Goal: Task Accomplishment & Management: Use online tool/utility

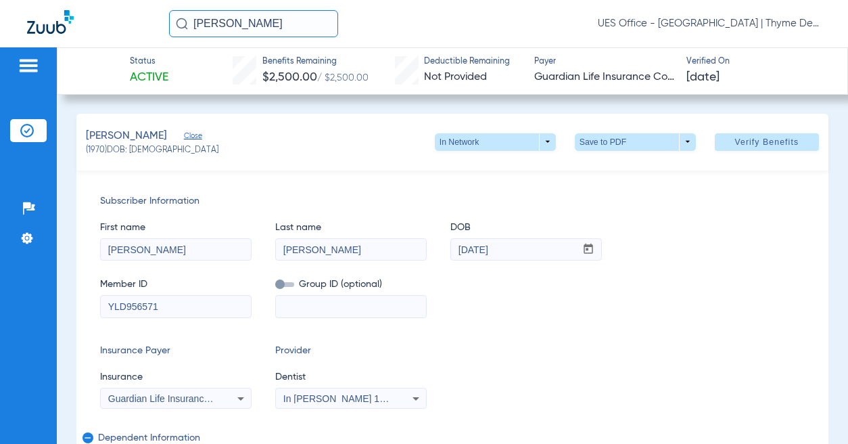
click at [228, 22] on input "[PERSON_NAME]" at bounding box center [253, 23] width 169 height 27
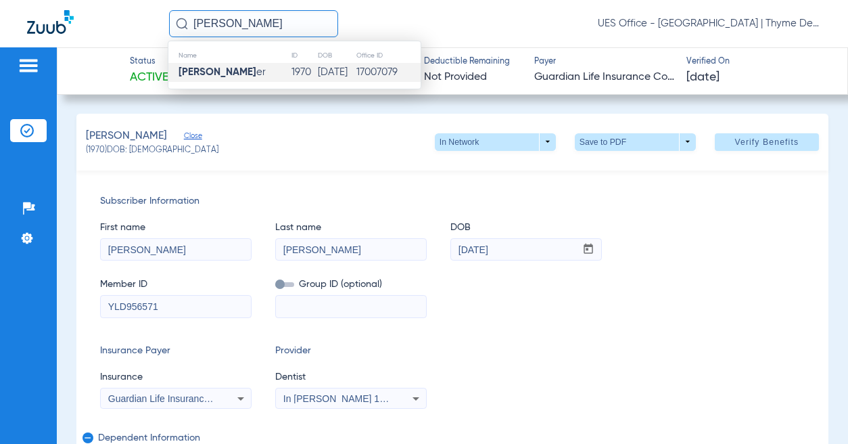
click at [396, 180] on div "Subscriber Information First name [PERSON_NAME] Last name [PERSON_NAME] DOB mm …" at bounding box center [452, 373] width 752 height 406
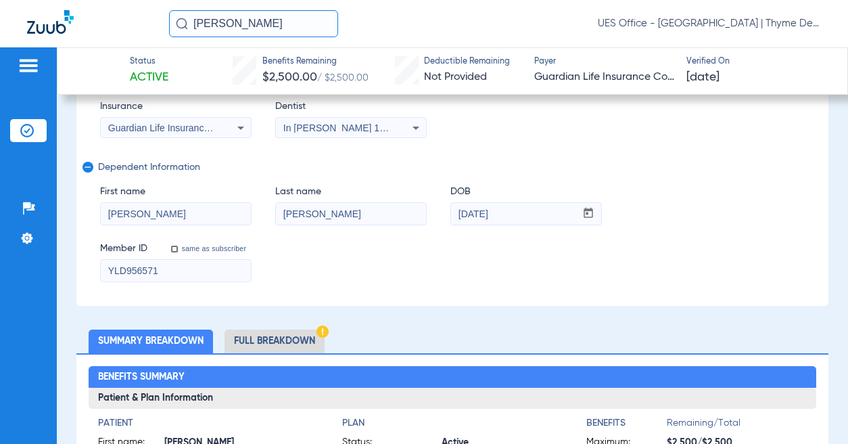
scroll to position [338, 0]
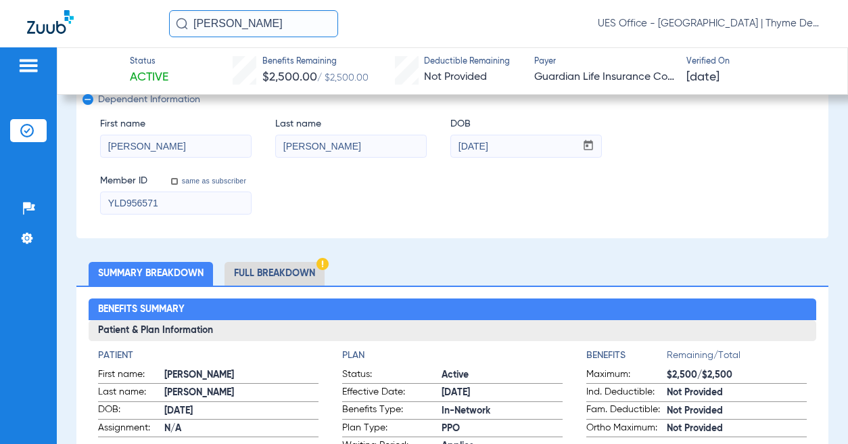
click at [297, 313] on h2 "Benefits Summary" at bounding box center [453, 309] width 728 height 22
click at [291, 268] on li "Full Breakdown" at bounding box center [274, 274] width 100 height 24
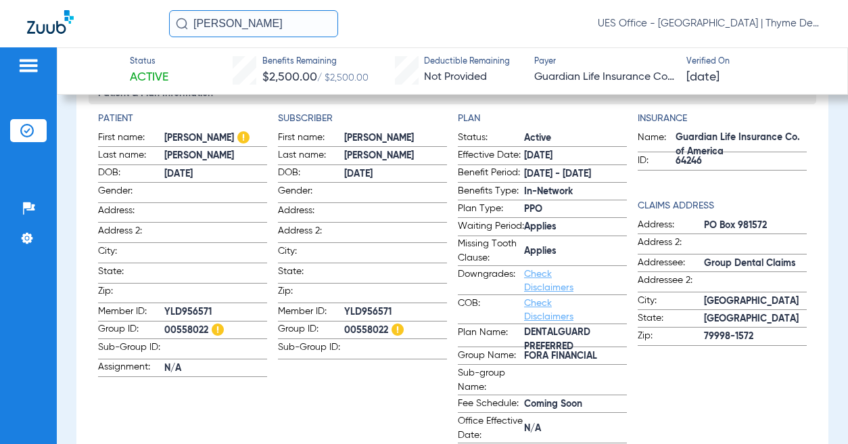
scroll to position [609, 0]
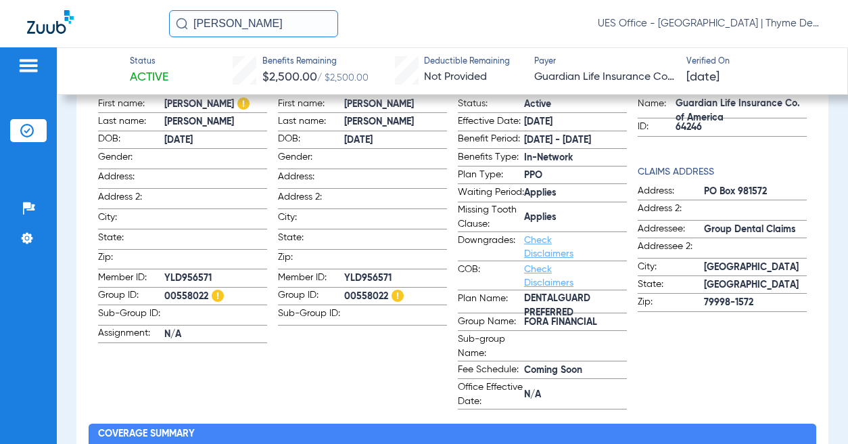
click at [565, 329] on span "FORA FINANCIAL" at bounding box center [575, 322] width 103 height 14
click at [567, 329] on span "FORA FINANCIAL" at bounding box center [575, 322] width 103 height 14
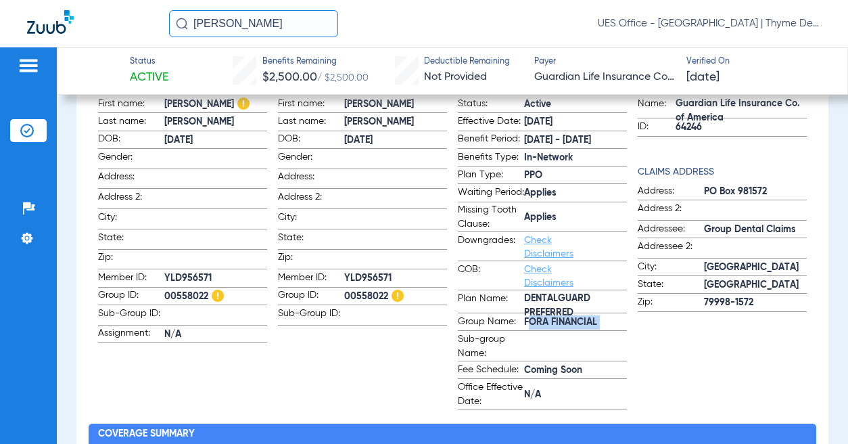
click at [173, 289] on span "00558022" at bounding box center [215, 296] width 103 height 14
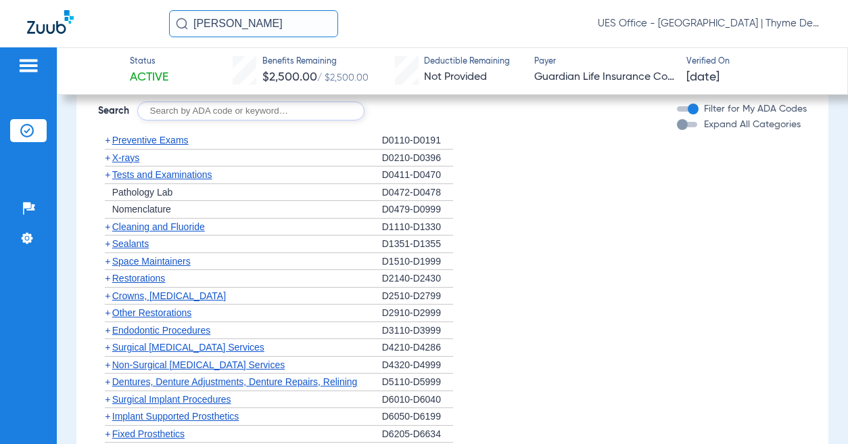
scroll to position [2366, 0]
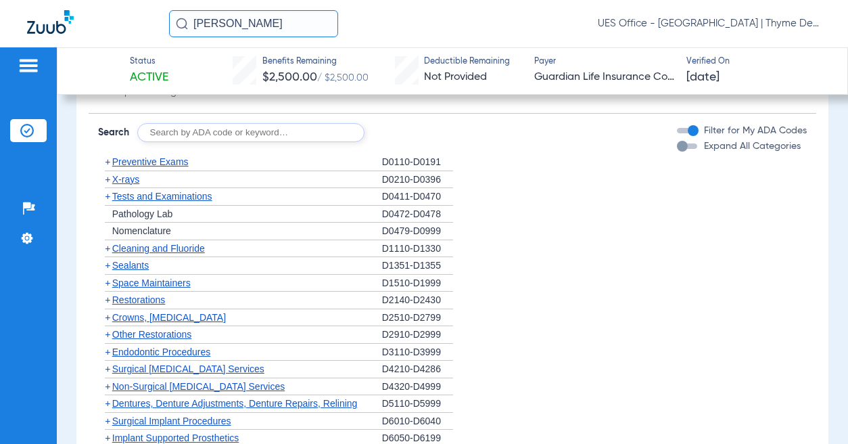
click at [158, 156] on span "Preventive Exams" at bounding box center [150, 161] width 76 height 11
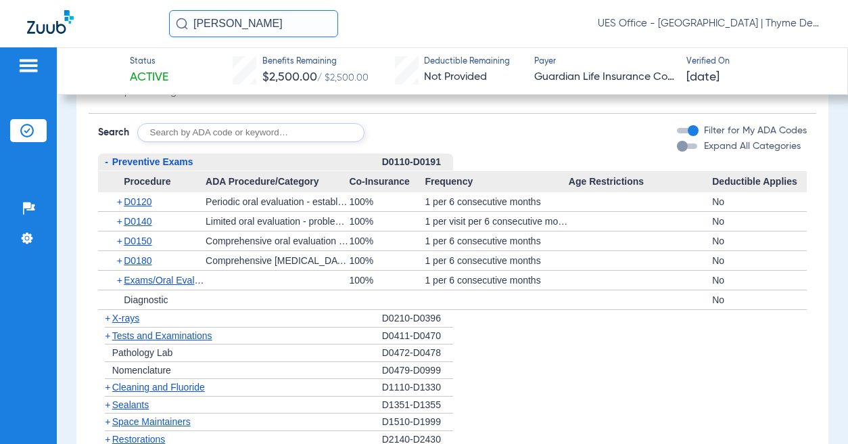
click at [128, 312] on span "X-rays" at bounding box center [125, 317] width 27 height 11
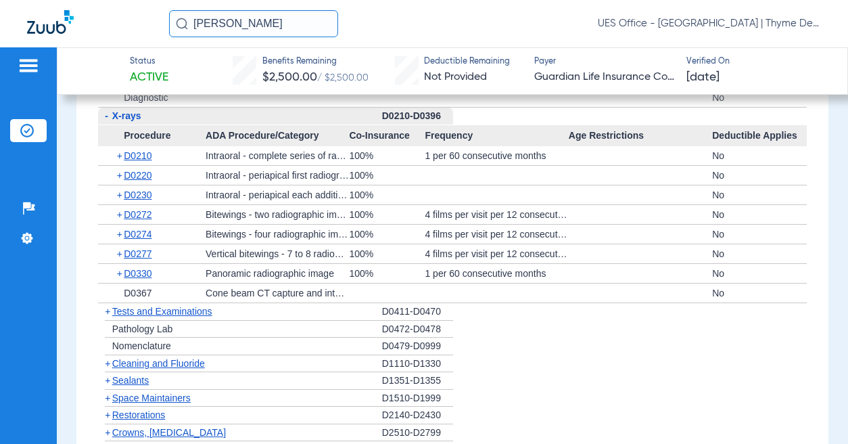
scroll to position [2569, 0]
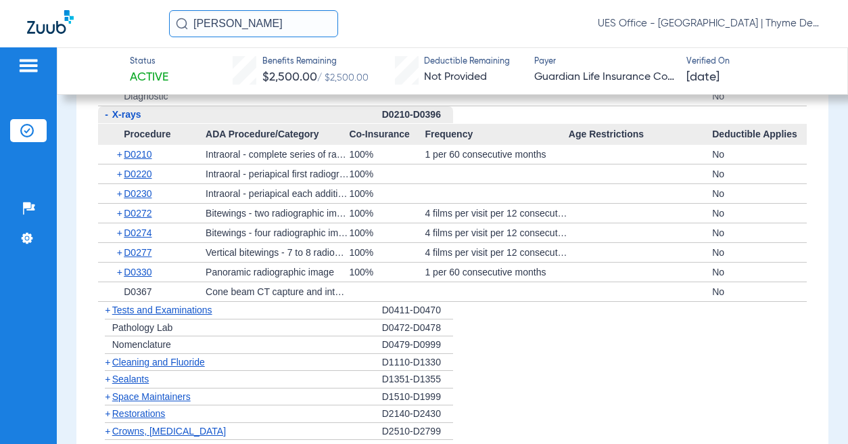
click at [152, 356] on span "Cleaning and Fluoride" at bounding box center [158, 361] width 93 height 11
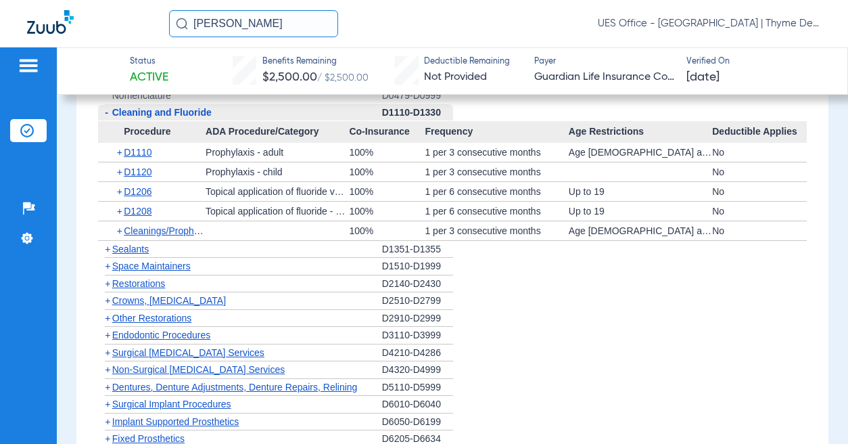
scroll to position [2840, 0]
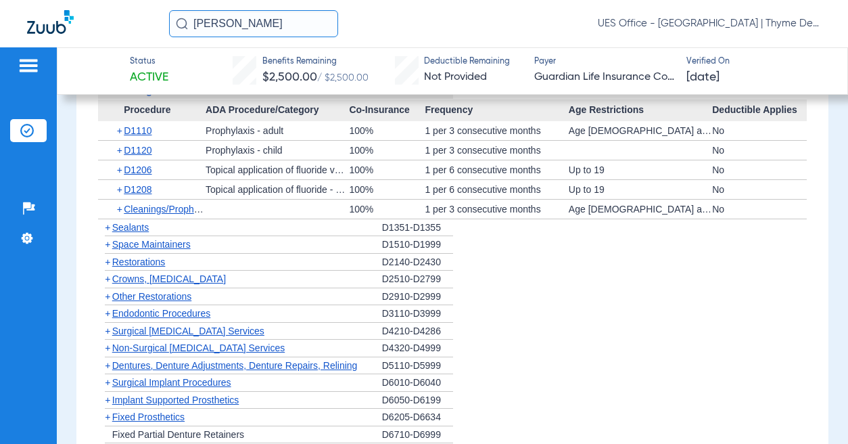
click at [208, 273] on span "Crowns, [MEDICAL_DATA]" at bounding box center [169, 278] width 114 height 11
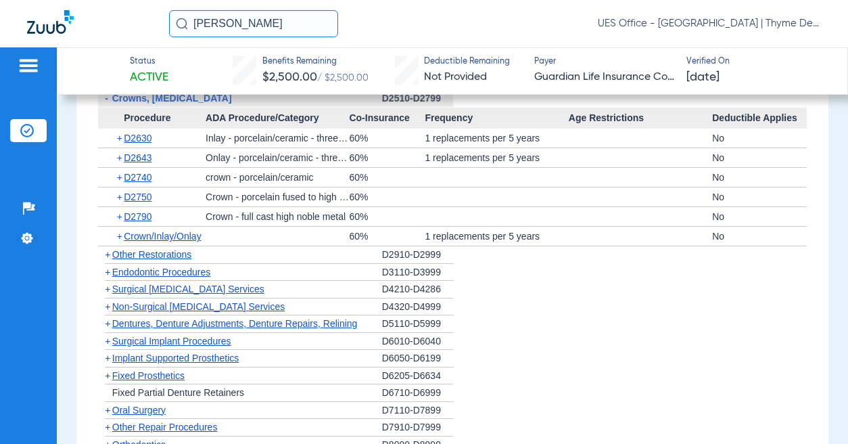
scroll to position [3043, 0]
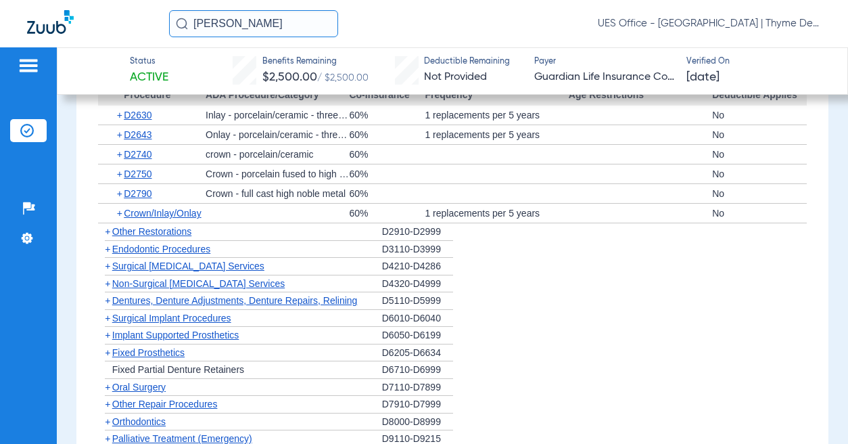
click at [208, 278] on span "Non-Surgical [MEDICAL_DATA] Services" at bounding box center [198, 283] width 172 height 11
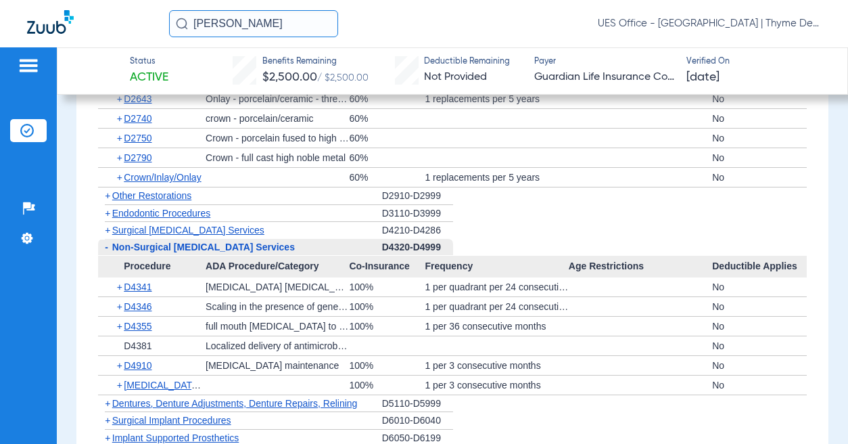
scroll to position [3178, 0]
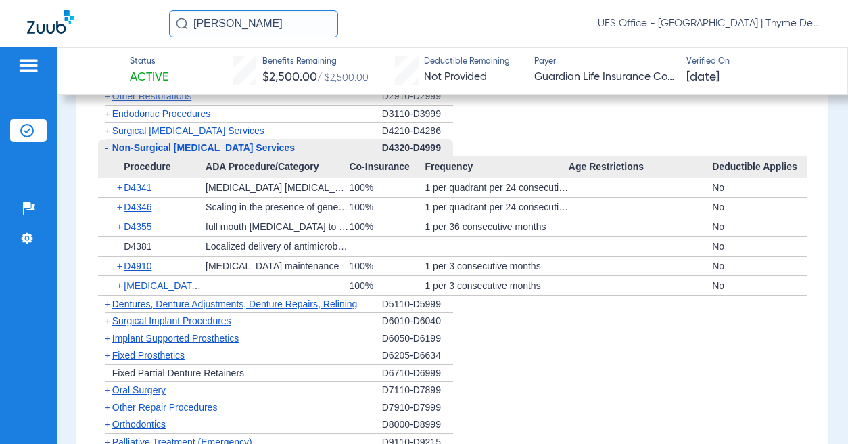
click at [33, 65] on img at bounding box center [29, 65] width 22 height 16
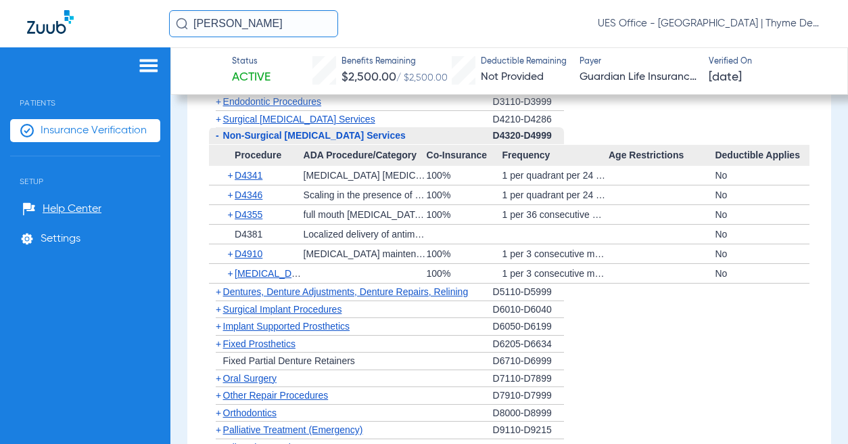
scroll to position [3392, 0]
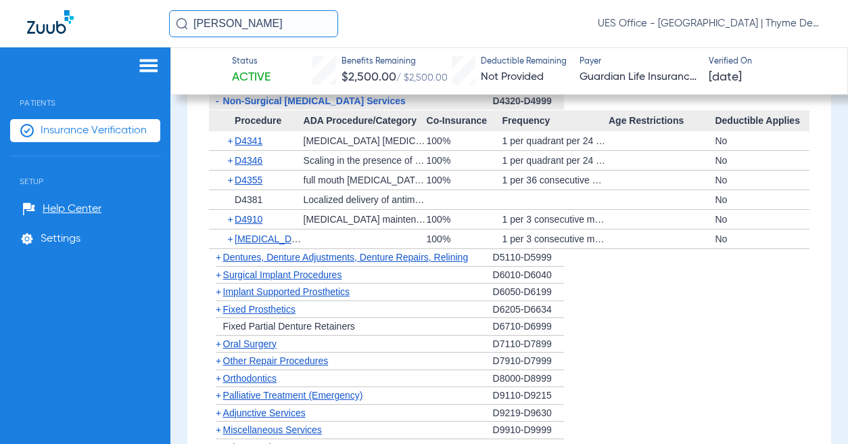
click at [66, 128] on span "Insurance Verification" at bounding box center [94, 131] width 106 height 14
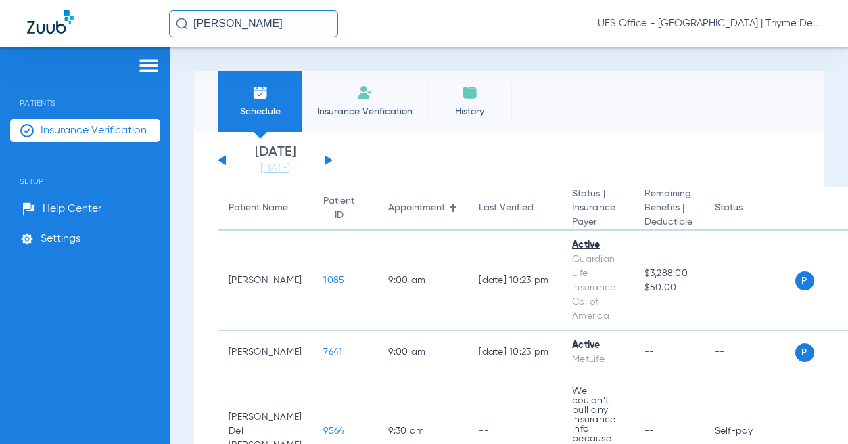
click at [354, 103] on li "Insurance Verification" at bounding box center [364, 101] width 125 height 61
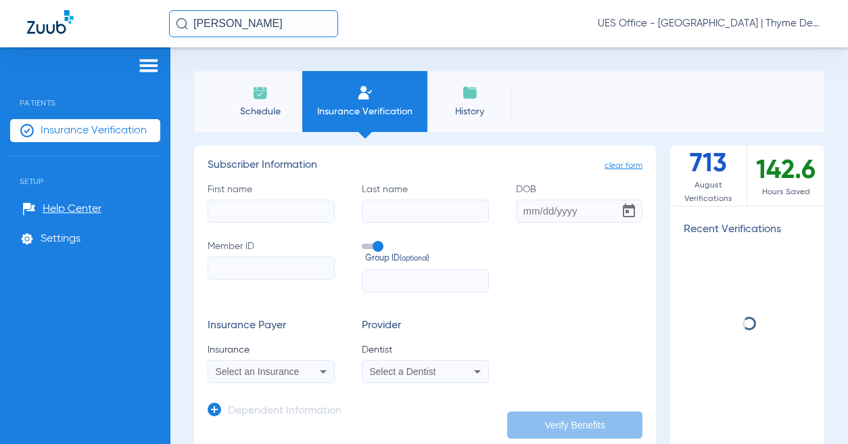
click at [289, 210] on input "First name" at bounding box center [271, 210] width 127 height 23
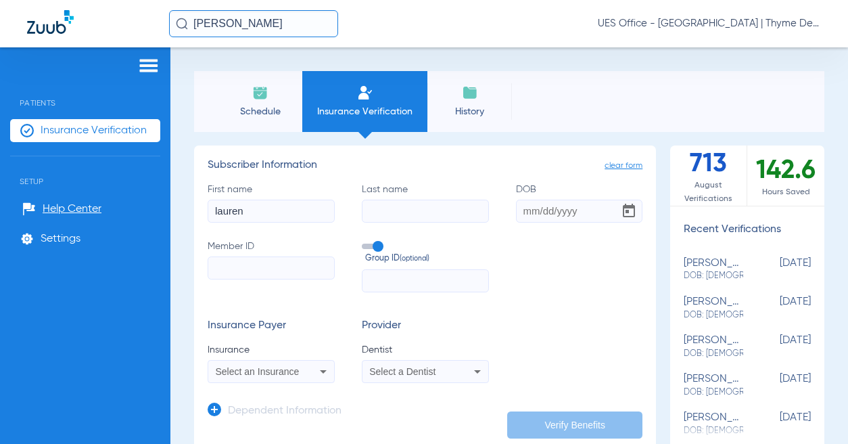
type input "lauren"
type input "yue"
click at [268, 261] on input "Member ID" at bounding box center [271, 267] width 127 height 23
click at [271, 268] on input "Member ID" at bounding box center [271, 267] width 127 height 23
paste input "W287262355"
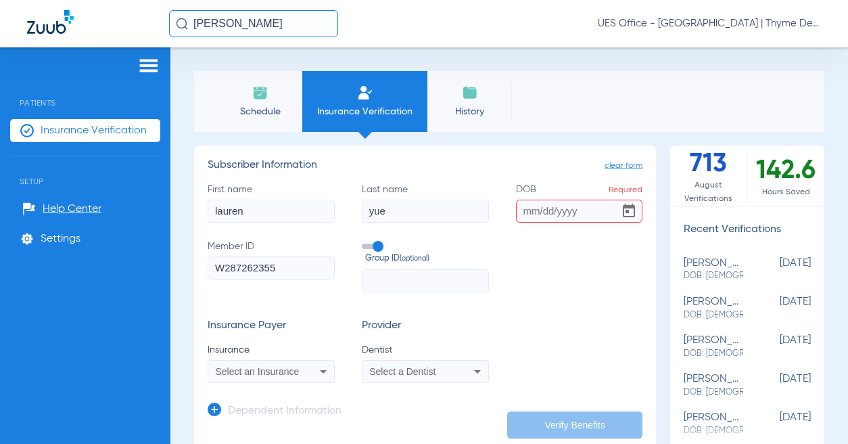
type input "W287262355"
click at [375, 248] on span at bounding box center [372, 245] width 20 height 5
click at [364, 241] on input "Group ID (optional)" at bounding box center [364, 241] width 0 height 0
click at [535, 216] on input "DOB Required" at bounding box center [579, 210] width 127 height 23
click at [521, 208] on input "DOB Required" at bounding box center [579, 210] width 127 height 23
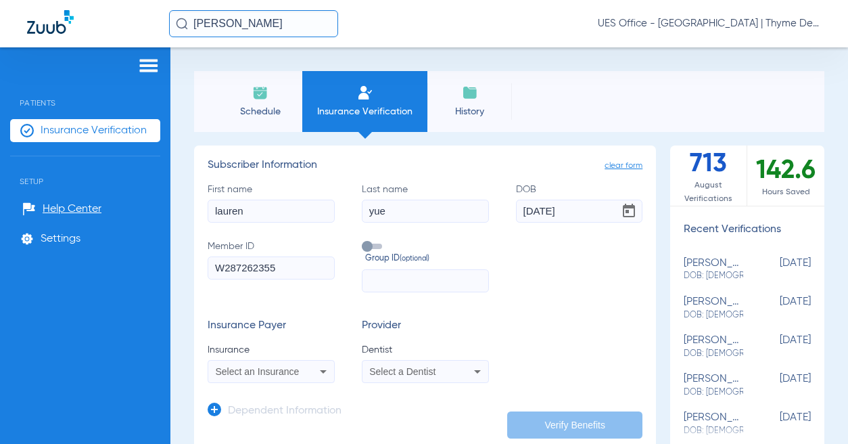
type input "[DATE]"
click at [299, 368] on div "Select an Insurance" at bounding box center [260, 370] width 89 height 9
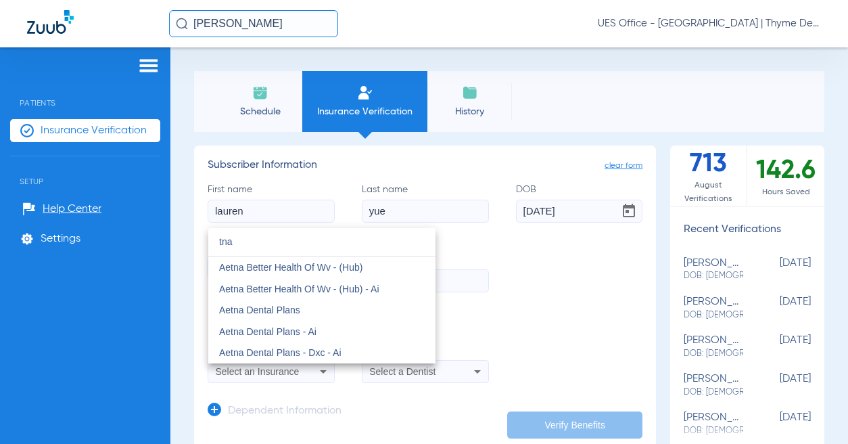
type input "tna"
click at [269, 310] on span "Aetna Dental Plans" at bounding box center [259, 309] width 81 height 11
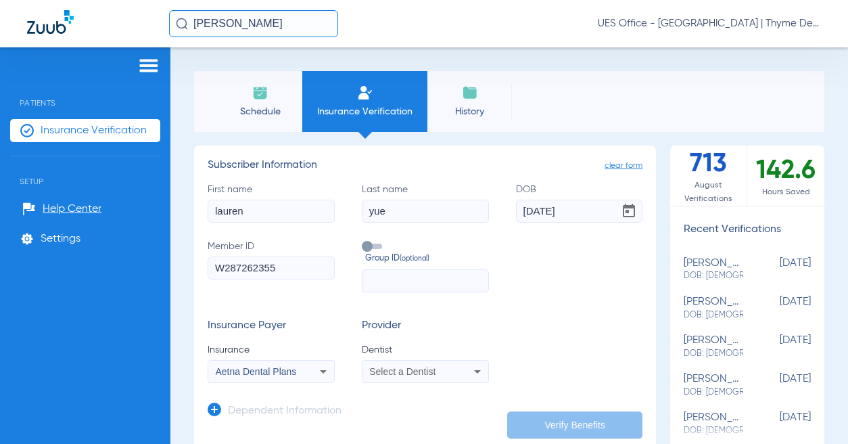
click at [416, 373] on span "Select a Dentist" at bounding box center [402, 371] width 66 height 11
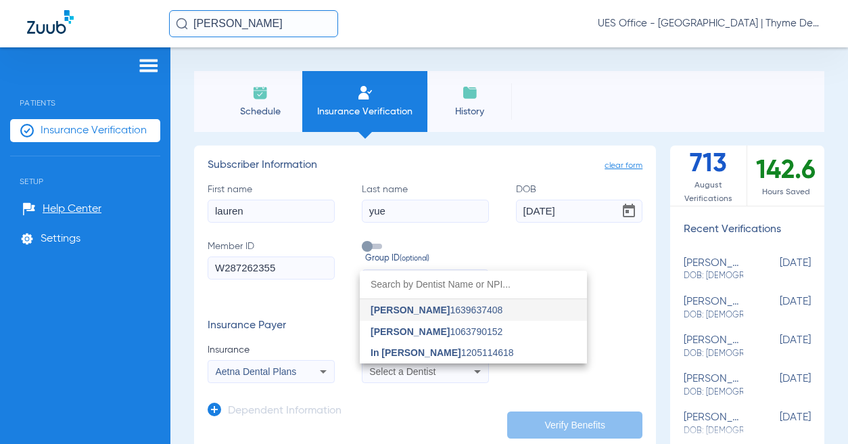
click at [413, 350] on span "In [PERSON_NAME]" at bounding box center [416, 352] width 91 height 11
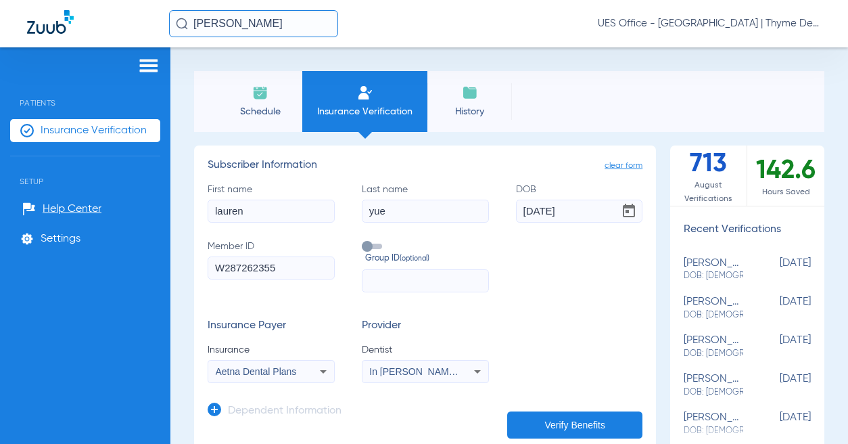
click at [558, 425] on button "Verify Benefits" at bounding box center [574, 424] width 135 height 27
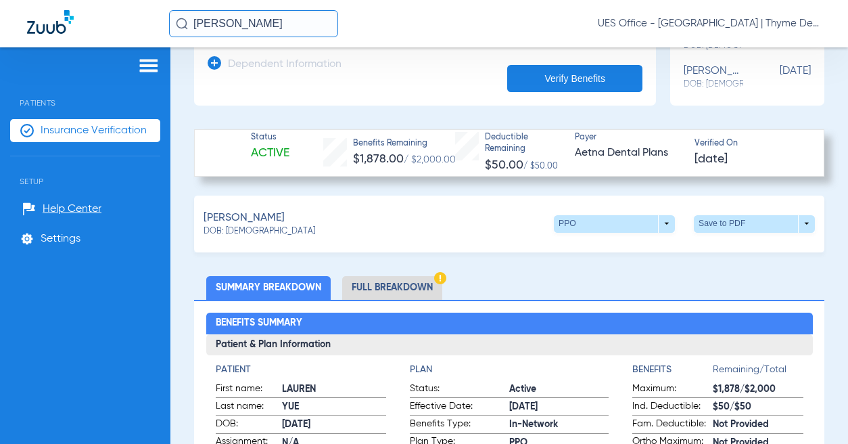
scroll to position [338, 0]
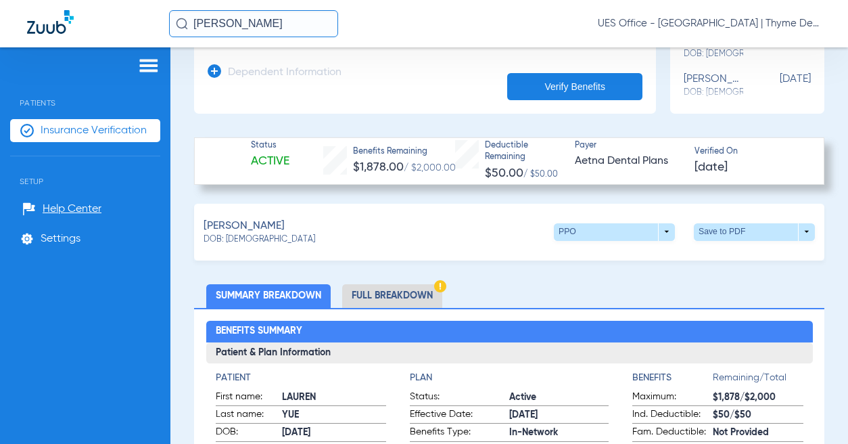
click at [795, 231] on span at bounding box center [754, 232] width 121 height 18
click at [638, 259] on span "Save to PDF" at bounding box center [642, 256] width 53 height 9
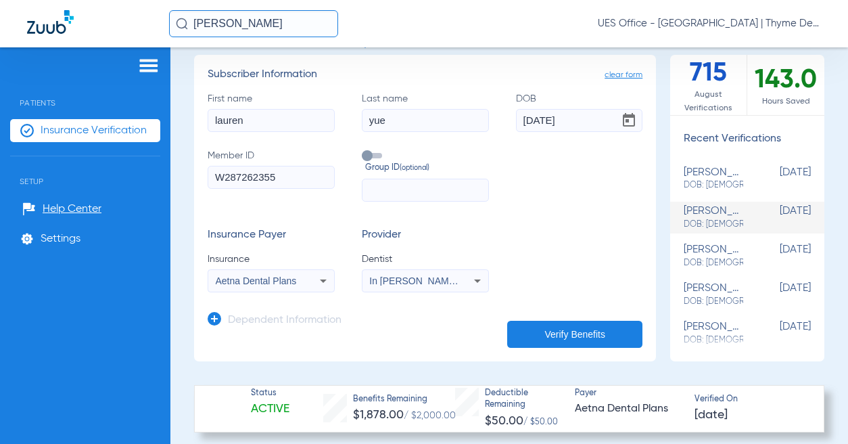
scroll to position [0, 0]
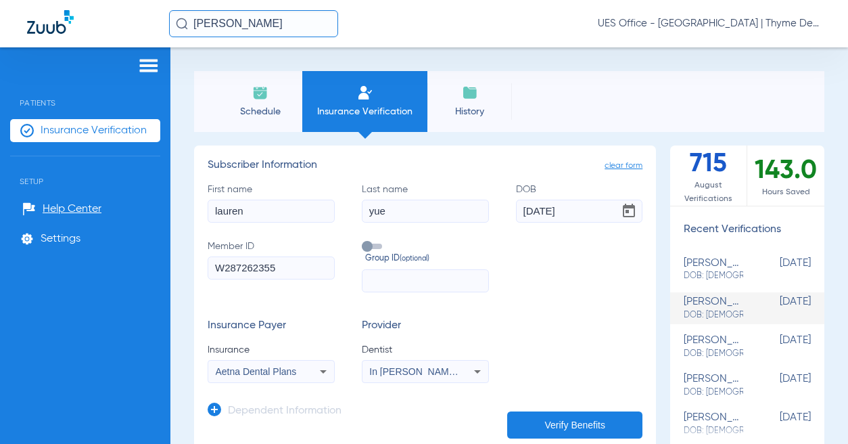
click at [213, 26] on input "[PERSON_NAME]" at bounding box center [253, 23] width 169 height 27
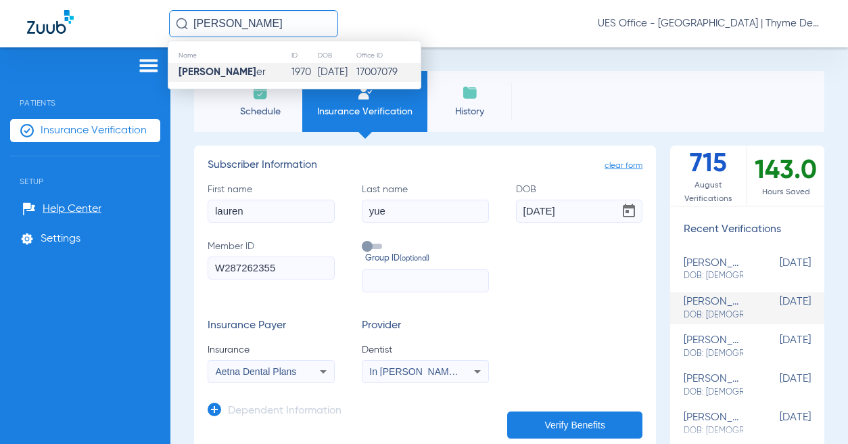
type input "a"
click at [259, 75] on td "[PERSON_NAME]" at bounding box center [250, 72] width 164 height 19
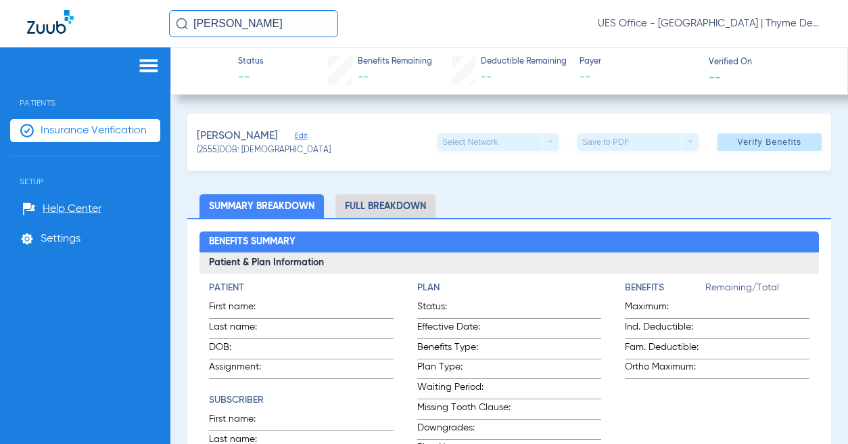
click at [738, 147] on span "Verify Benefits" at bounding box center [770, 142] width 64 height 11
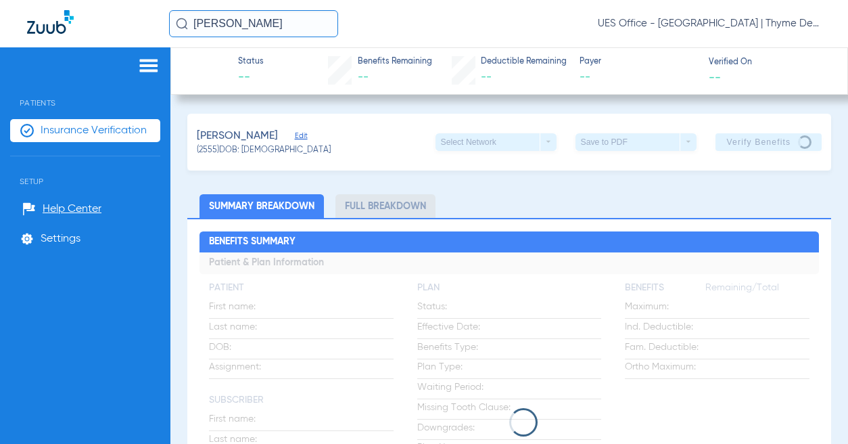
click at [228, 26] on input "[PERSON_NAME]" at bounding box center [253, 23] width 169 height 27
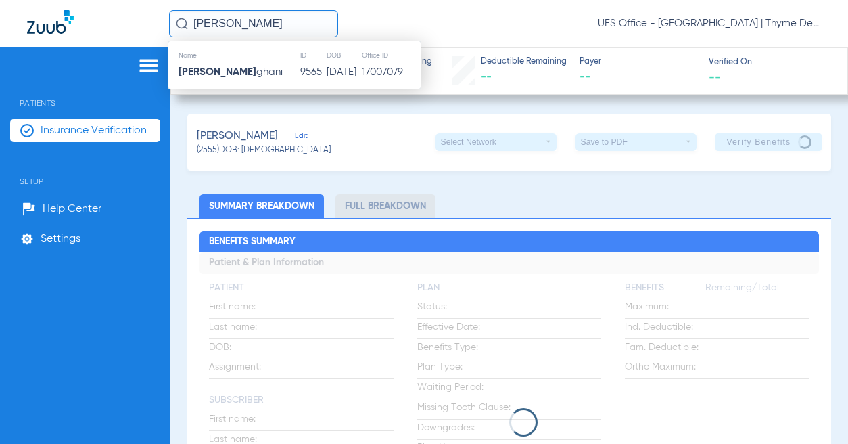
type input "[PERSON_NAME]"
click at [256, 76] on td "[PERSON_NAME] [PERSON_NAME]" at bounding box center [233, 72] width 131 height 19
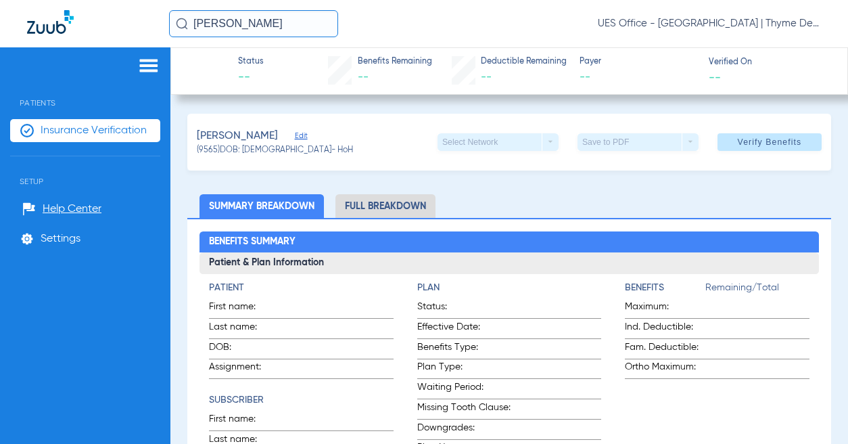
click at [301, 137] on span "Edit" at bounding box center [301, 137] width 12 height 13
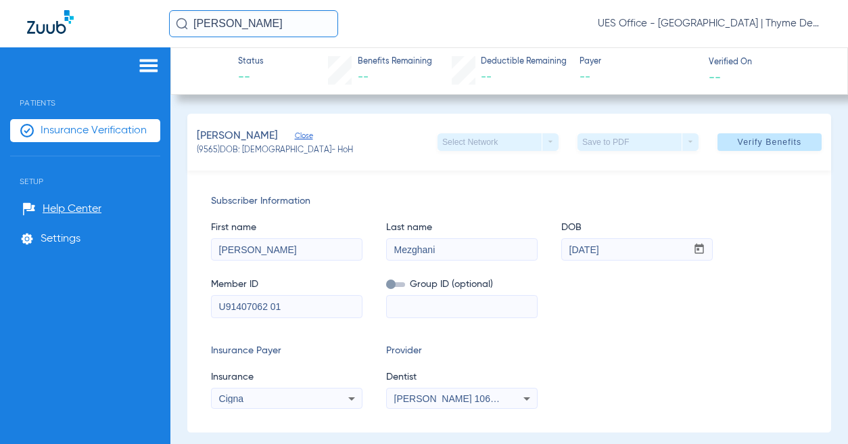
click at [525, 399] on icon at bounding box center [526, 398] width 7 height 3
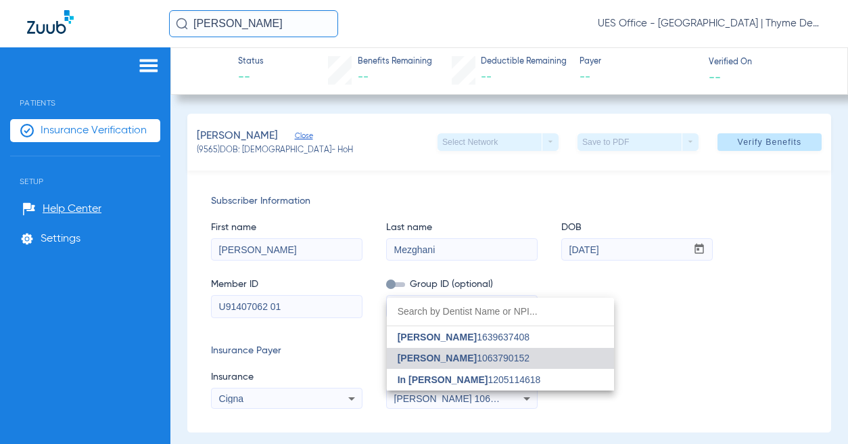
click at [439, 370] on mat-option "In [PERSON_NAME] 1205114618" at bounding box center [500, 379] width 227 height 22
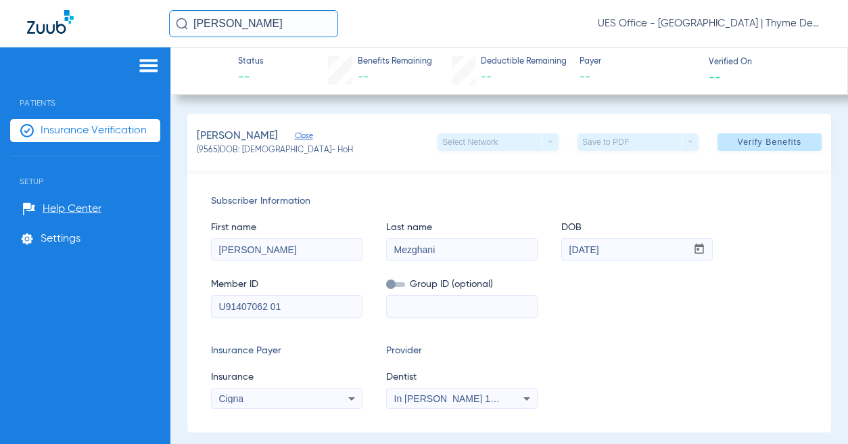
click at [750, 145] on span "Verify Benefits" at bounding box center [770, 142] width 64 height 11
click at [232, 25] on input "[PERSON_NAME]" at bounding box center [253, 23] width 169 height 27
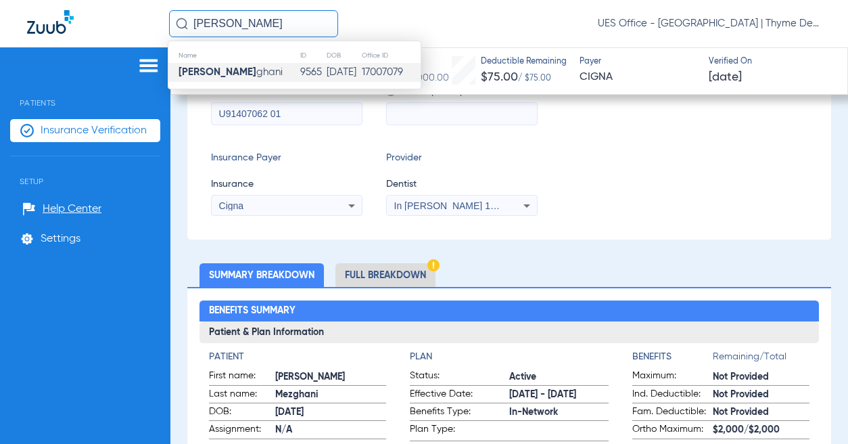
scroll to position [203, 0]
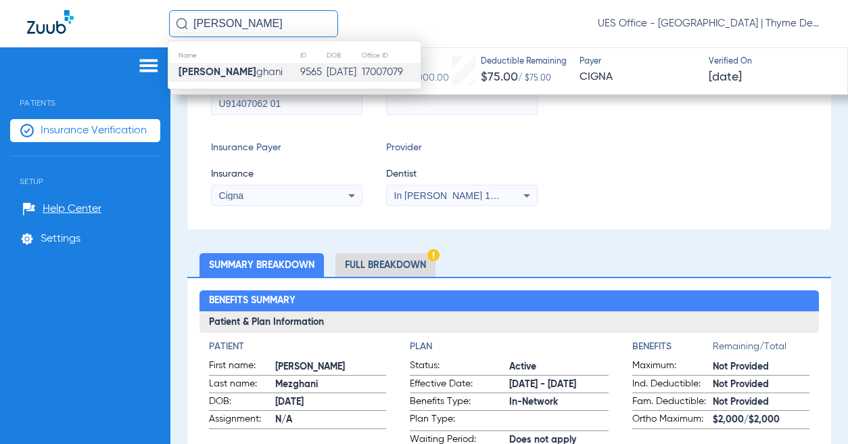
click at [405, 267] on li "Full Breakdown" at bounding box center [385, 265] width 100 height 24
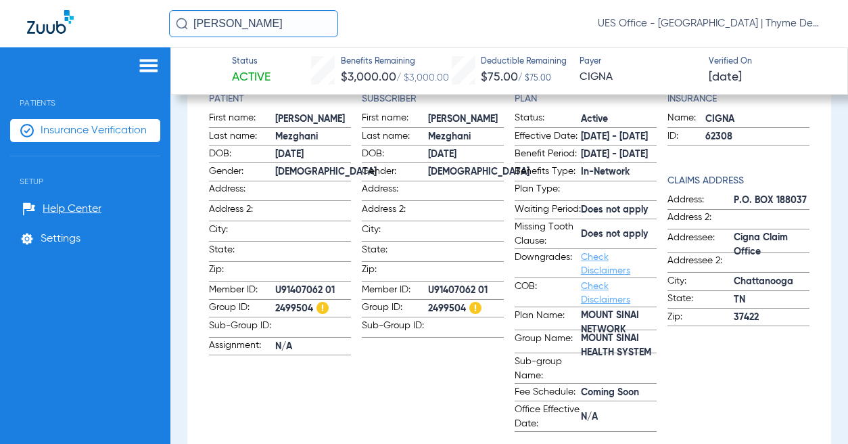
scroll to position [473, 0]
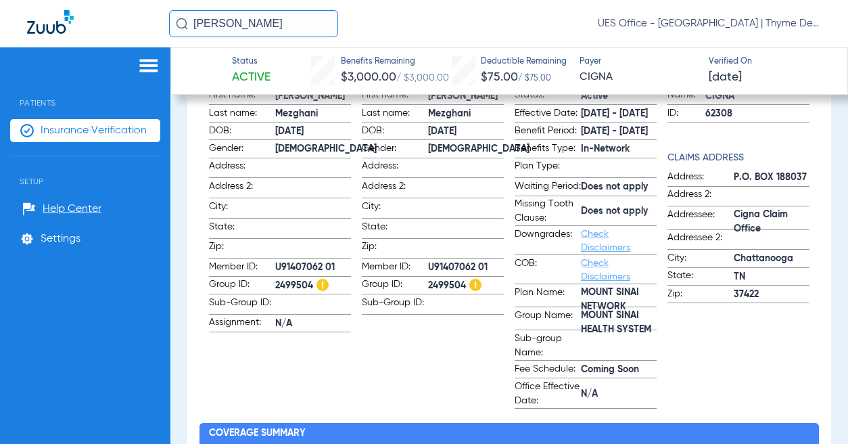
click at [604, 329] on span "MOUNT SINAI HEALTH SYSTEM" at bounding box center [619, 322] width 76 height 14
copy span "MOUNT SINAI HEALTH SYSTEM"
click at [293, 281] on span "2499504" at bounding box center [313, 286] width 76 height 14
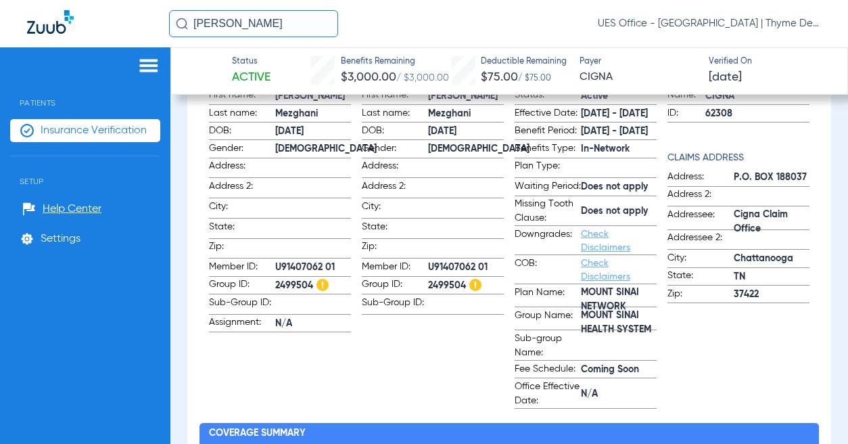
click at [293, 281] on span "2499504" at bounding box center [313, 286] width 76 height 14
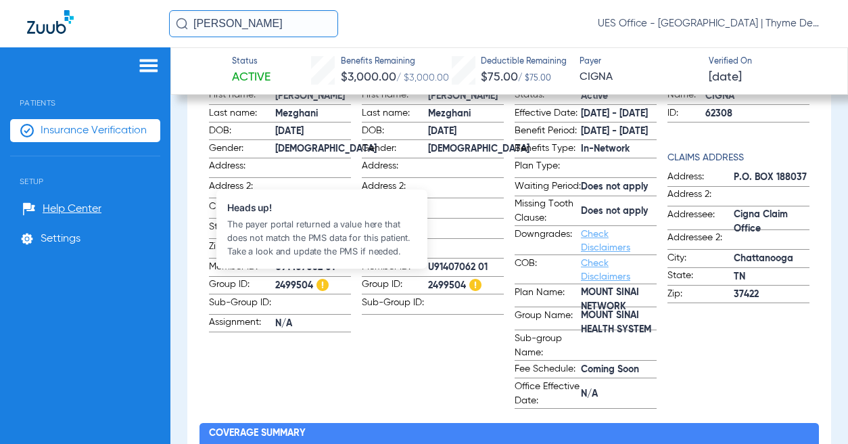
copy span "2499504"
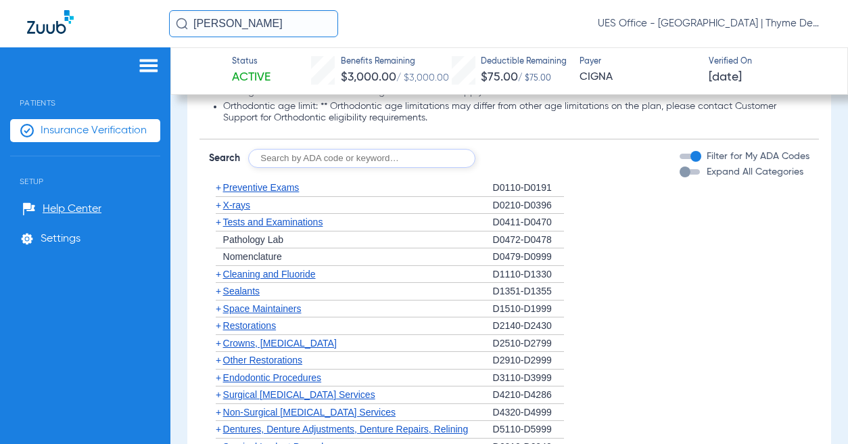
scroll to position [1690, 0]
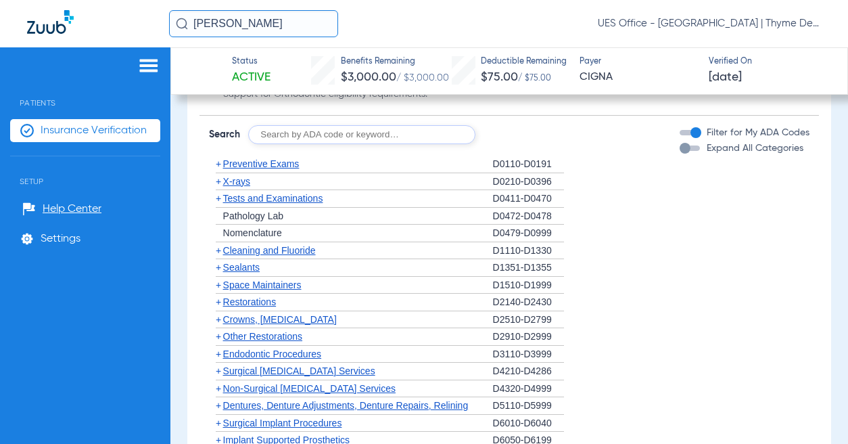
click at [270, 169] on span "Preventive Exams" at bounding box center [261, 163] width 76 height 11
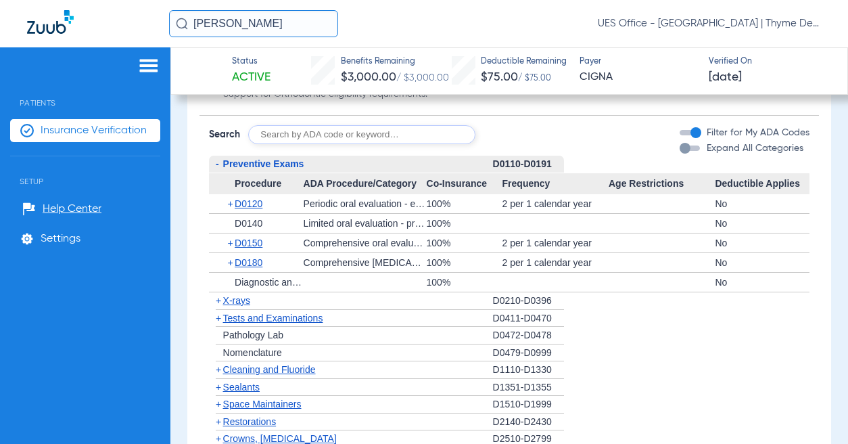
click at [243, 306] on span "X-rays" at bounding box center [236, 300] width 27 height 11
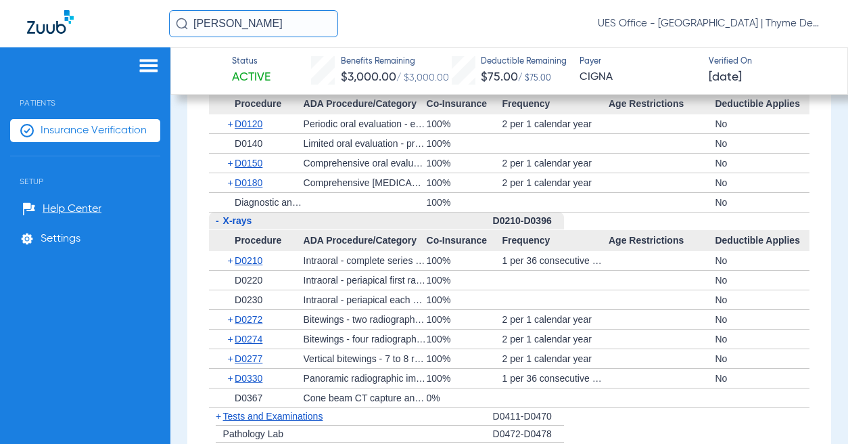
scroll to position [1826, 0]
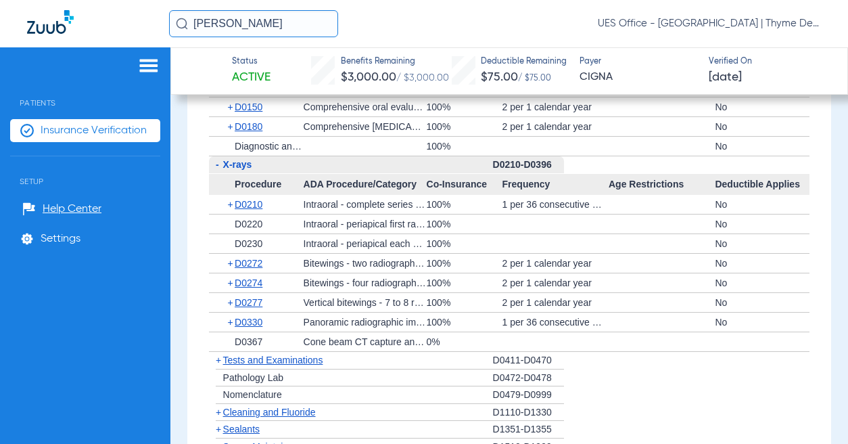
click at [288, 365] on span "Tests and Examinations" at bounding box center [273, 359] width 100 height 11
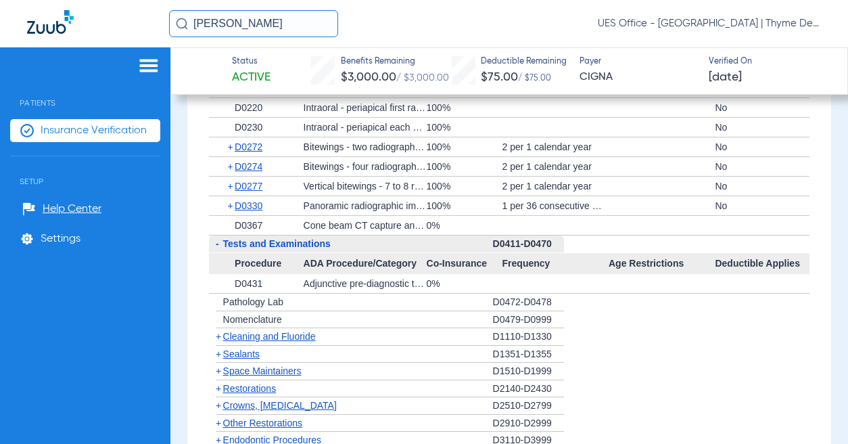
scroll to position [1961, 0]
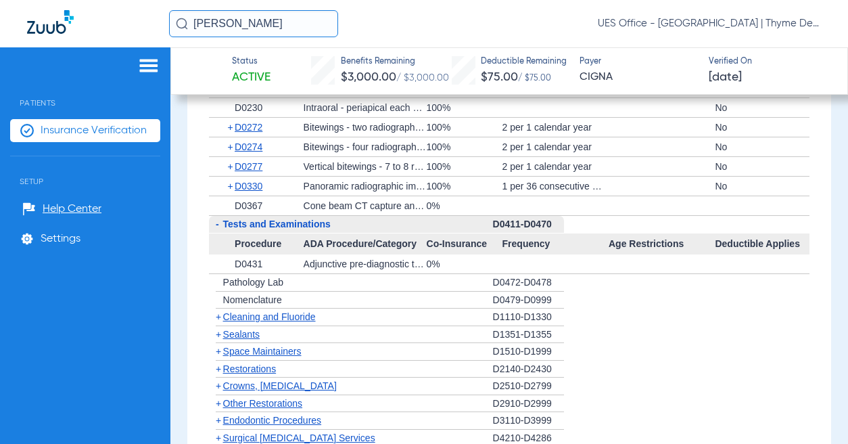
click at [268, 322] on span "Cleaning and Fluoride" at bounding box center [269, 316] width 93 height 11
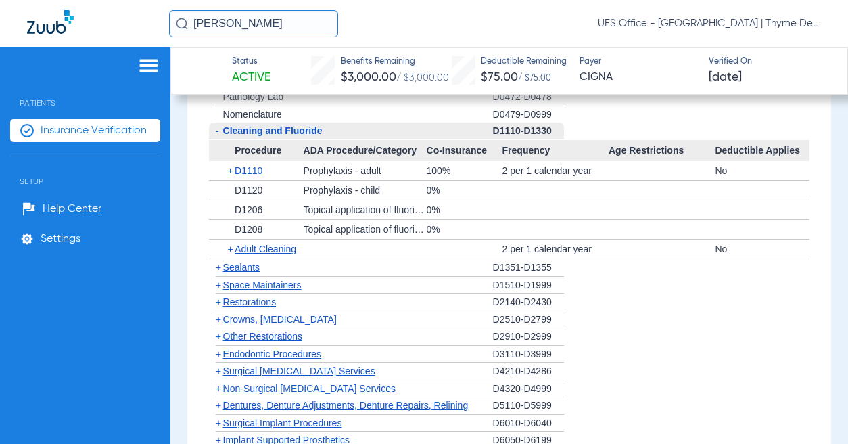
scroll to position [2299, 0]
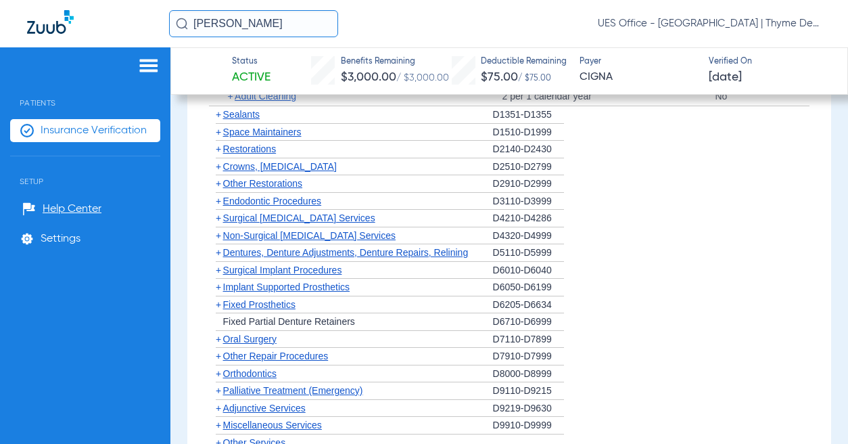
click at [282, 172] on span "Crowns, [MEDICAL_DATA]" at bounding box center [280, 166] width 114 height 11
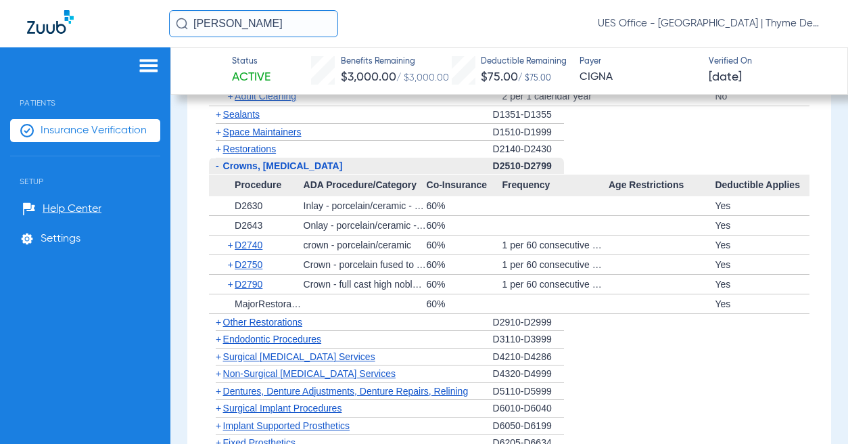
click at [316, 379] on span "Non-Surgical [MEDICAL_DATA] Services" at bounding box center [309, 373] width 172 height 11
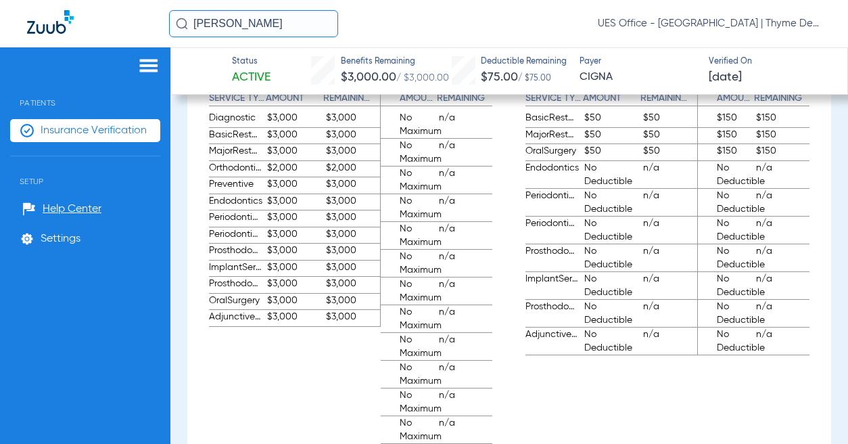
scroll to position [1032, 0]
